Goal: Find specific page/section: Find specific page/section

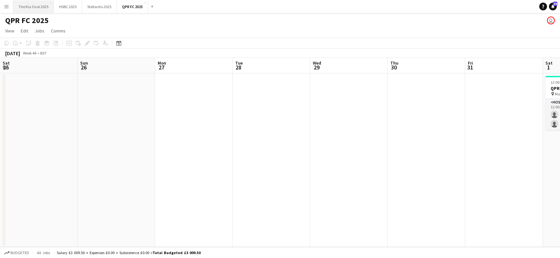
scroll to position [0, 219]
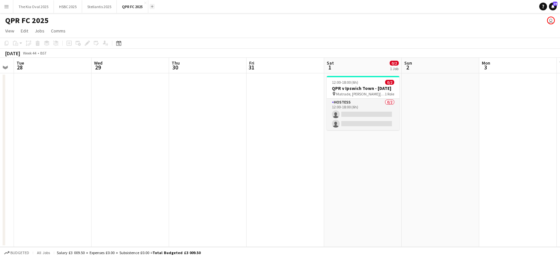
click at [151, 6] on app-icon "Add" at bounding box center [152, 6] width 3 height 3
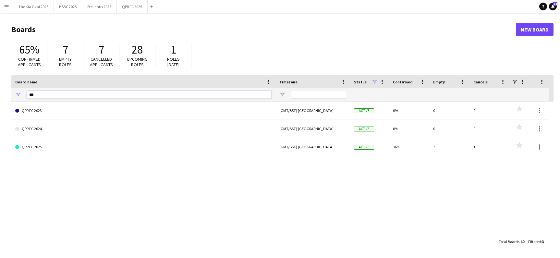
drag, startPoint x: 72, startPoint y: 95, endPoint x: -26, endPoint y: 91, distance: 98.1
click at [0, 91] on html "Menu Boards Boards Boards All jobs Status Workforce Workforce My Workforce Recr…" at bounding box center [280, 129] width 560 height 258
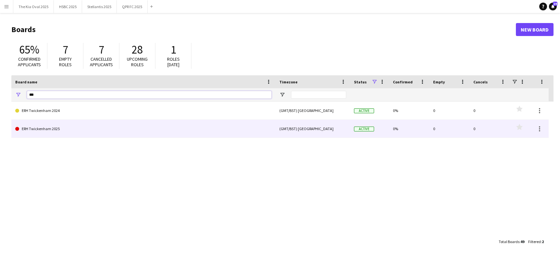
type input "***"
click at [57, 134] on link "ERH Twickenham 2025" at bounding box center [143, 129] width 256 height 18
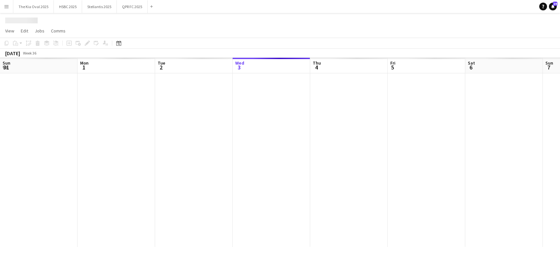
scroll to position [0, 155]
